Goal: Navigation & Orientation: Find specific page/section

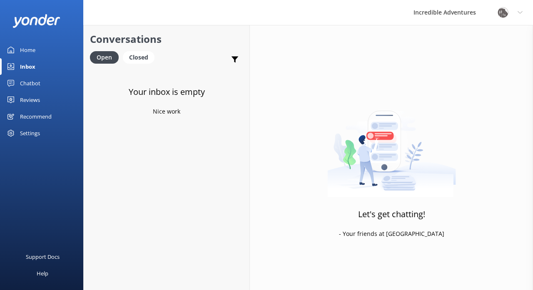
click at [43, 82] on link "Chatbot" at bounding box center [41, 83] width 83 height 17
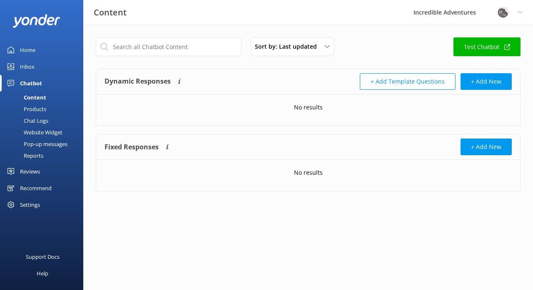
click at [33, 119] on div "Chat Logs" at bounding box center [26, 121] width 43 height 12
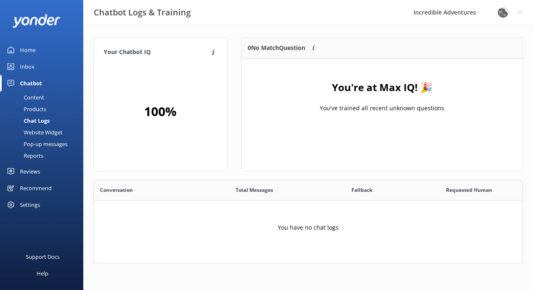
scroll to position [84, 429]
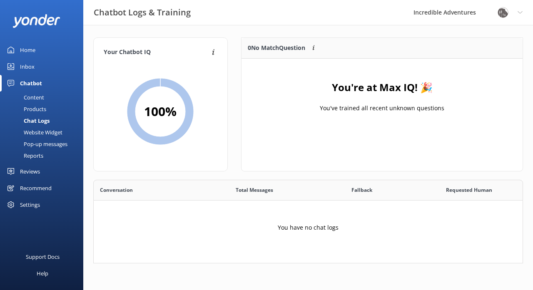
click at [40, 156] on div "Reports" at bounding box center [24, 156] width 38 height 12
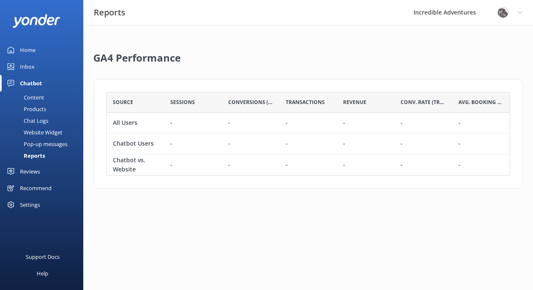
click at [61, 142] on div "Pop-up messages" at bounding box center [36, 144] width 62 height 12
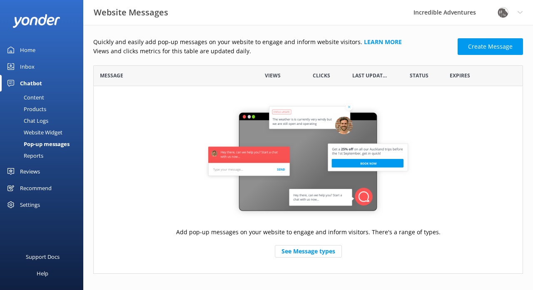
scroll to position [0, 0]
click at [55, 134] on div "Website Widget" at bounding box center [33, 132] width 57 height 12
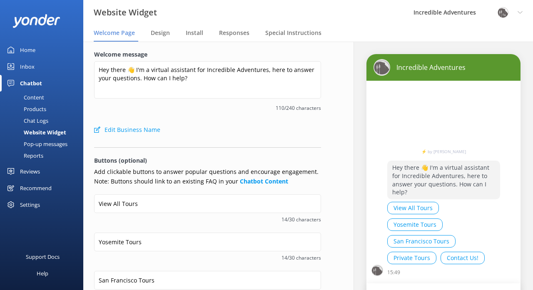
click at [45, 123] on div "Chat Logs" at bounding box center [26, 121] width 43 height 12
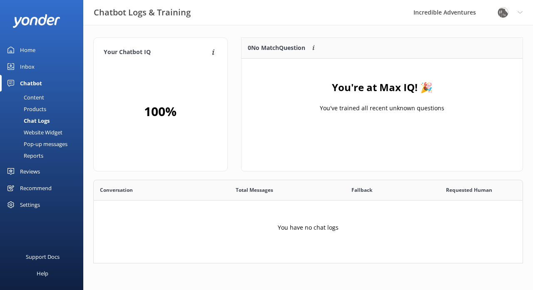
scroll to position [0, 0]
click at [42, 111] on div "Products" at bounding box center [25, 109] width 41 height 12
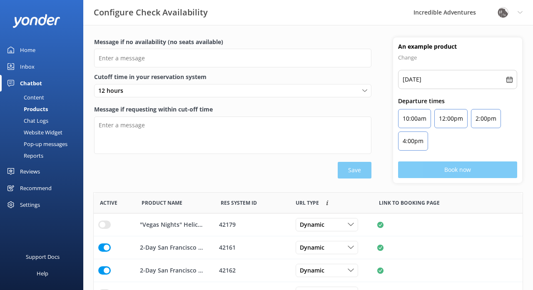
scroll to position [250, 429]
click at [43, 98] on div "Content" at bounding box center [24, 98] width 39 height 12
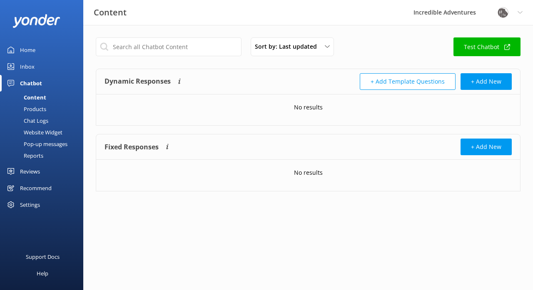
click at [35, 83] on div "Chatbot" at bounding box center [31, 83] width 22 height 17
click at [35, 97] on div "Content" at bounding box center [25, 98] width 41 height 12
